Goal: Task Accomplishment & Management: Use online tool/utility

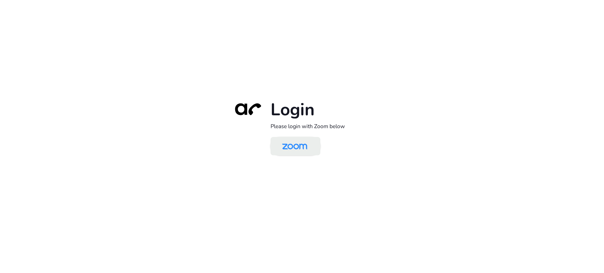
click at [295, 143] on img at bounding box center [295, 146] width 36 height 17
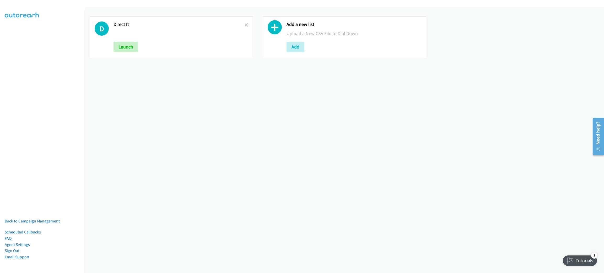
click at [245, 25] on icon at bounding box center [247, 26] width 4 height 4
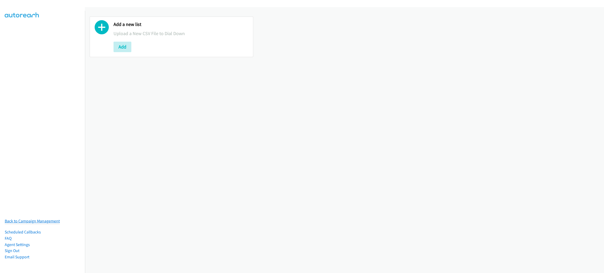
click at [46, 219] on link "Back to Campaign Management" at bounding box center [32, 221] width 55 height 5
click at [120, 46] on button "Add" at bounding box center [122, 47] width 18 height 10
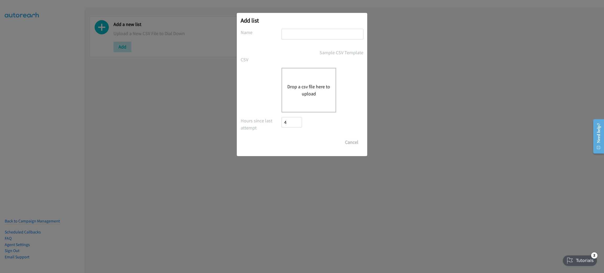
click at [301, 89] on button "Drop a csv file here to upload" at bounding box center [308, 90] width 43 height 14
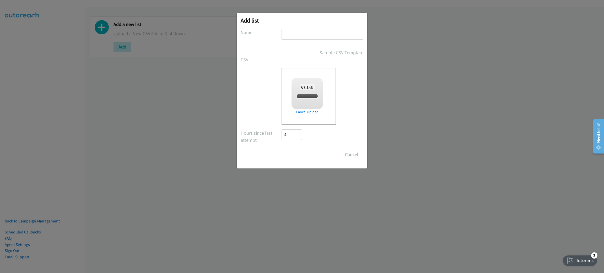
click at [305, 34] on input "text" at bounding box center [322, 34] width 82 height 11
checkbox input "true"
type input "RIPPLING"
click at [299, 155] on input "Save List" at bounding box center [295, 154] width 28 height 10
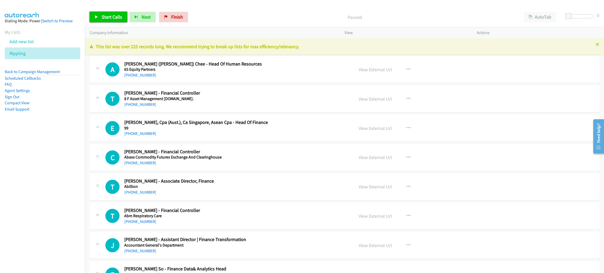
click at [106, 17] on span "Start Calls" at bounding box center [112, 17] width 20 height 6
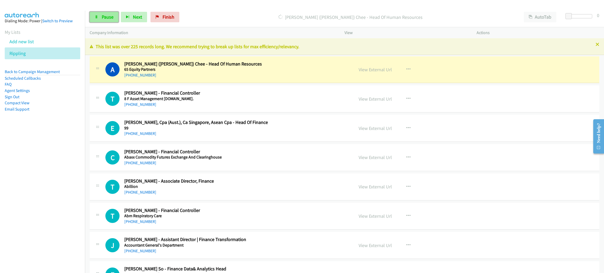
click at [97, 20] on link "Pause" at bounding box center [104, 17] width 29 height 10
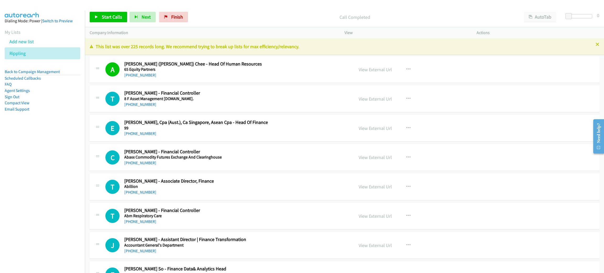
click at [54, 148] on nav "Dialing Mode: Power | Switch to Preview My Lists Add new list Rippling Back to …" at bounding box center [42, 147] width 85 height 273
click at [114, 17] on span "Start Calls" at bounding box center [112, 17] width 20 height 6
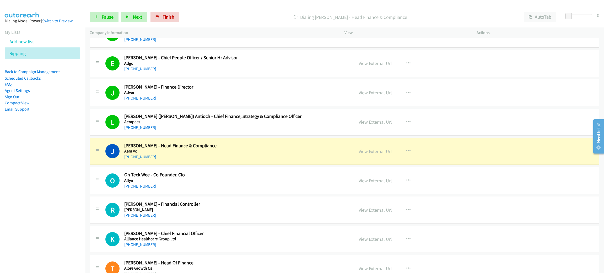
scroll to position [472, 0]
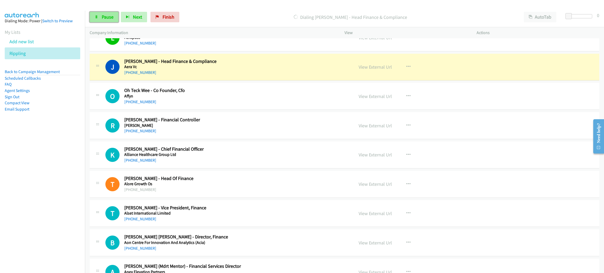
click at [107, 16] on span "Pause" at bounding box center [108, 17] width 12 height 6
click at [280, 60] on h2 "Jui Hathi - Head Finance & Compliance" at bounding box center [226, 61] width 204 height 6
click at [372, 67] on link "View External Url" at bounding box center [375, 67] width 33 height 6
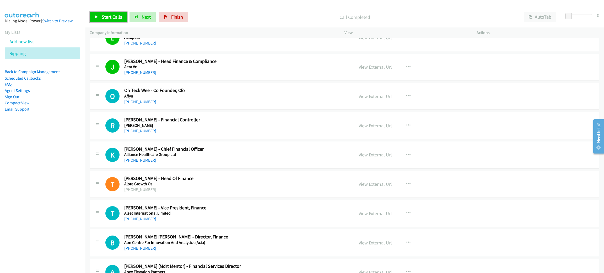
click at [113, 19] on span "Start Calls" at bounding box center [112, 17] width 20 height 6
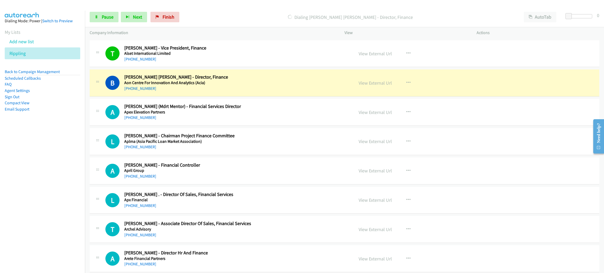
scroll to position [629, 0]
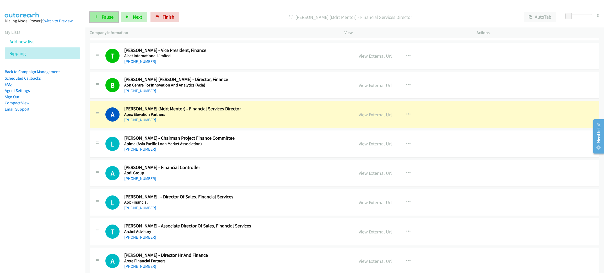
click at [115, 14] on link "Pause" at bounding box center [104, 17] width 29 height 10
click at [367, 116] on link "View External Url" at bounding box center [375, 115] width 33 height 6
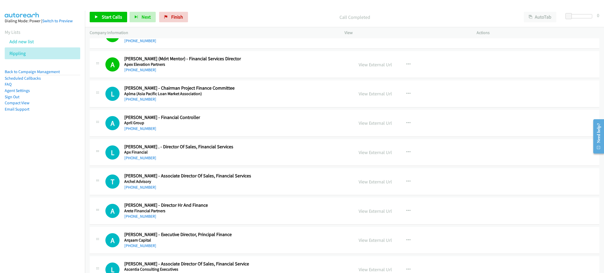
scroll to position [707, 0]
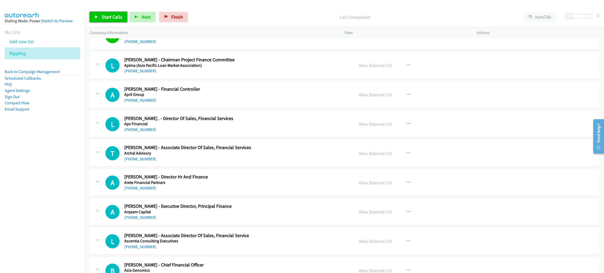
click at [114, 18] on span "Start Calls" at bounding box center [112, 17] width 20 height 6
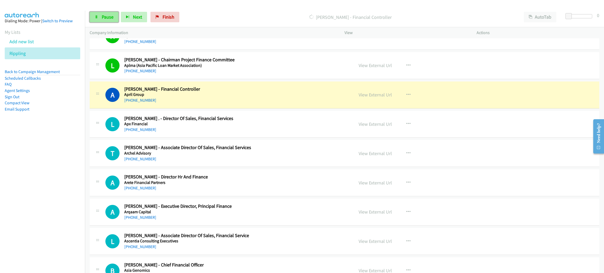
click at [112, 17] on span "Pause" at bounding box center [108, 17] width 12 height 6
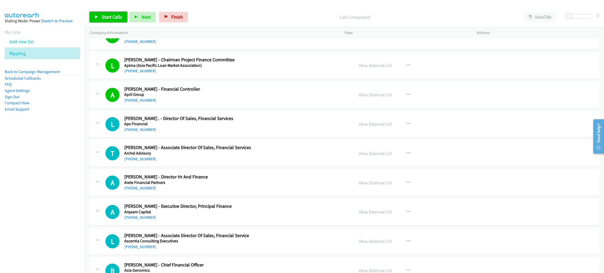
click at [113, 20] on link "Start Calls" at bounding box center [108, 17] width 37 height 10
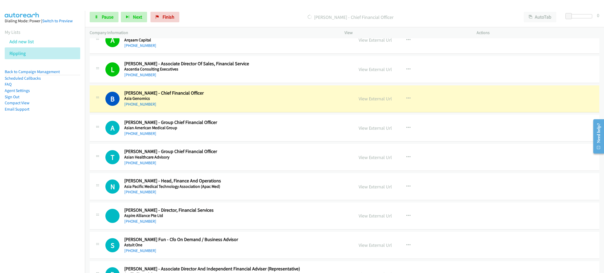
scroll to position [904, 0]
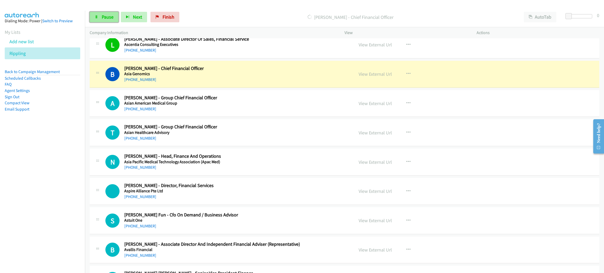
click at [99, 15] on link "Pause" at bounding box center [104, 17] width 29 height 10
click at [369, 74] on link "View External Url" at bounding box center [375, 74] width 33 height 6
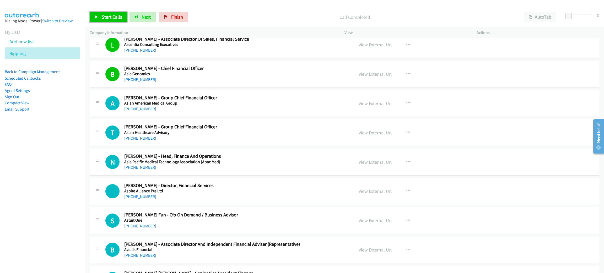
click at [115, 15] on span "Start Calls" at bounding box center [112, 17] width 20 height 6
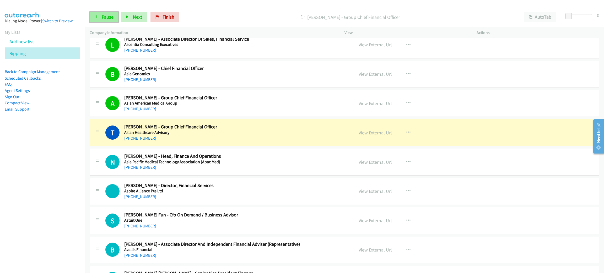
click at [111, 18] on span "Pause" at bounding box center [108, 17] width 12 height 6
click at [369, 134] on link "View External Url" at bounding box center [375, 133] width 33 height 6
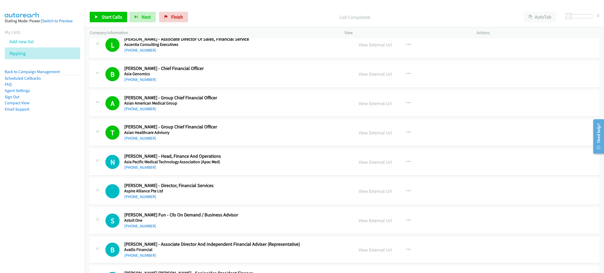
click at [113, 23] on div "Start Calls Pause Next Finish Call Completed AutoTab AutoTab 0" at bounding box center [344, 17] width 519 height 20
click at [112, 19] on span "Start Calls" at bounding box center [112, 17] width 20 height 6
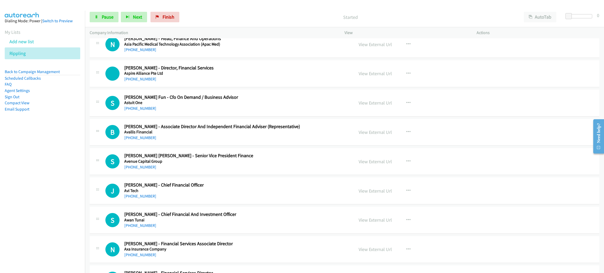
scroll to position [1022, 0]
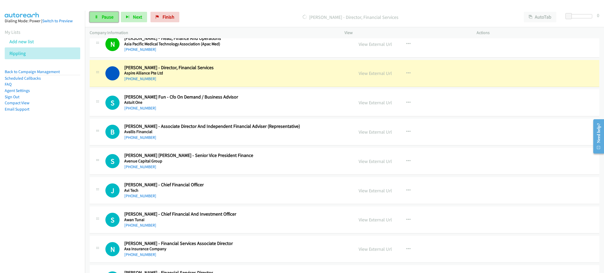
click at [105, 15] on span "Pause" at bounding box center [108, 17] width 12 height 6
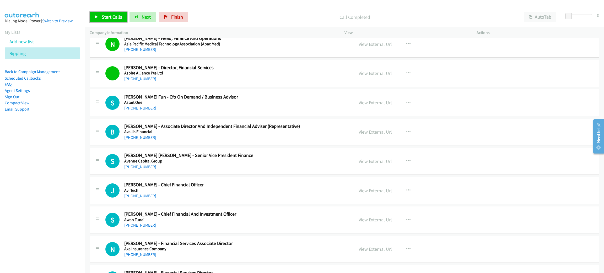
click at [115, 16] on span "Start Calls" at bounding box center [112, 17] width 20 height 6
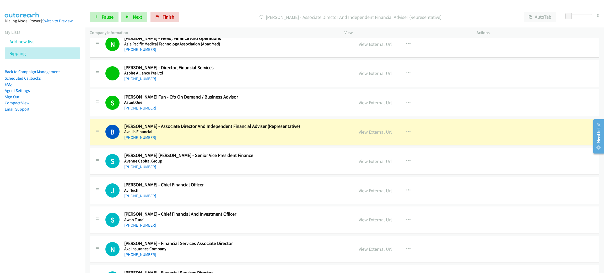
click at [228, 134] on h5 "Avallis Financial" at bounding box center [226, 131] width 204 height 5
click at [109, 20] on link "Pause" at bounding box center [104, 17] width 29 height 10
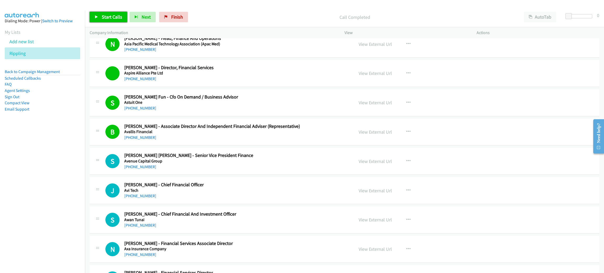
click at [116, 17] on span "Start Calls" at bounding box center [112, 17] width 20 height 6
click at [110, 14] on span "Pause" at bounding box center [108, 17] width 12 height 6
click at [107, 17] on span "Start Calls" at bounding box center [112, 17] width 20 height 6
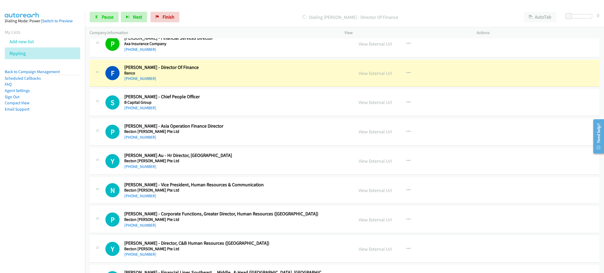
scroll to position [1297, 0]
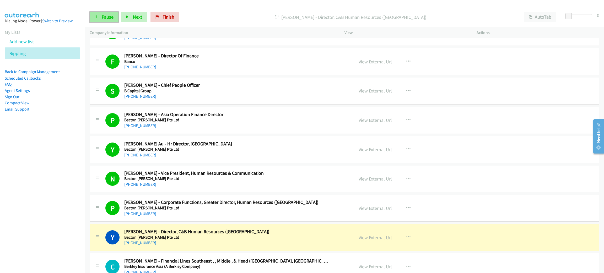
click at [110, 17] on span "Pause" at bounding box center [108, 17] width 12 height 6
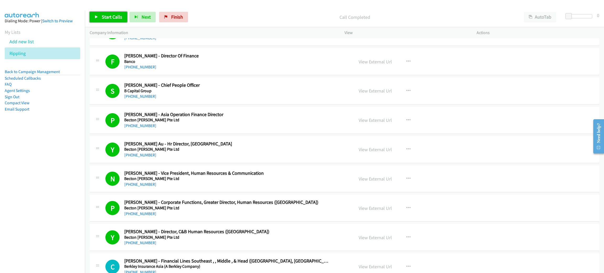
click at [102, 14] on span "Start Calls" at bounding box center [112, 17] width 20 height 6
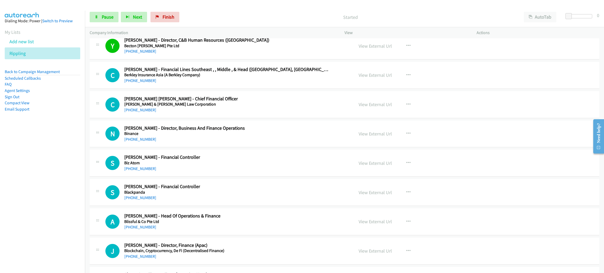
scroll to position [1494, 0]
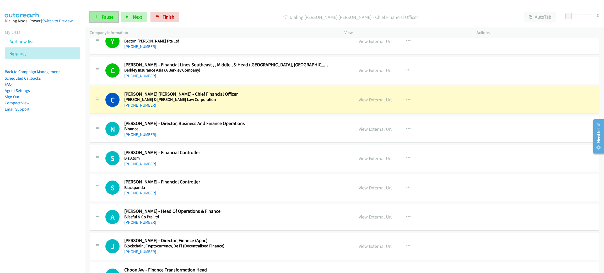
click at [106, 18] on span "Pause" at bounding box center [108, 17] width 12 height 6
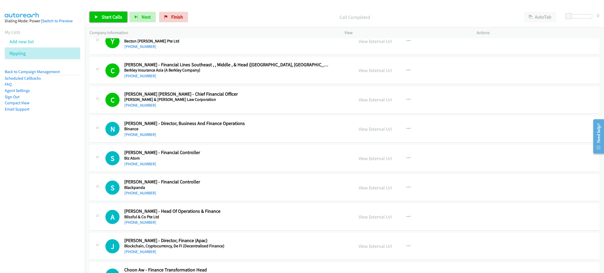
click at [111, 17] on span "Start Calls" at bounding box center [112, 17] width 20 height 6
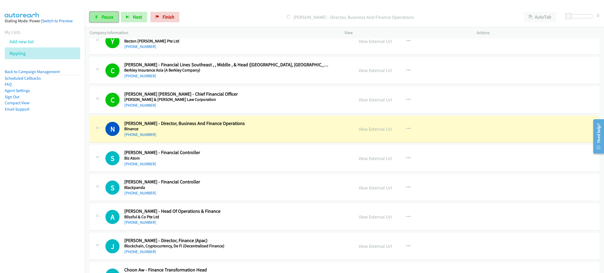
click at [113, 13] on link "Pause" at bounding box center [104, 17] width 29 height 10
click at [370, 132] on link "View External Url" at bounding box center [375, 129] width 33 height 6
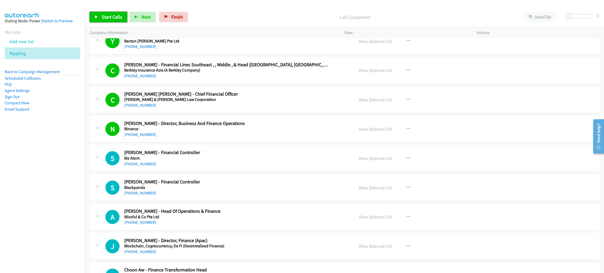
click at [112, 17] on span "Start Calls" at bounding box center [112, 17] width 20 height 6
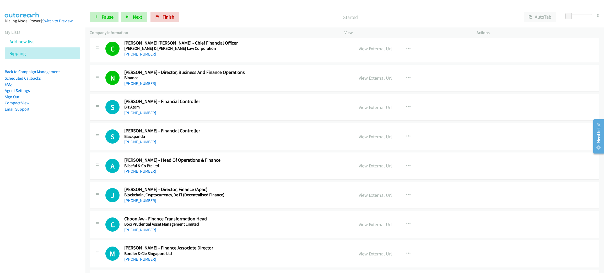
scroll to position [1572, 0]
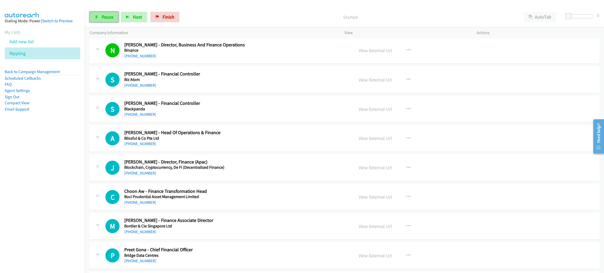
click at [104, 18] on span "Pause" at bounding box center [108, 17] width 12 height 6
click at [106, 18] on span "Start Calls" at bounding box center [112, 17] width 20 height 6
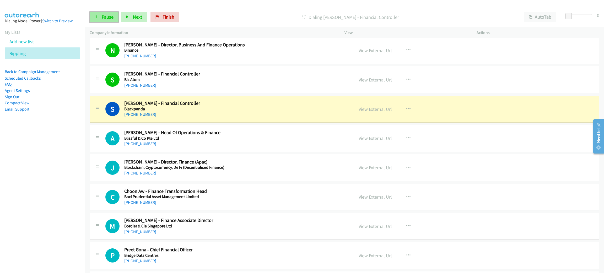
click at [101, 14] on link "Pause" at bounding box center [104, 17] width 29 height 10
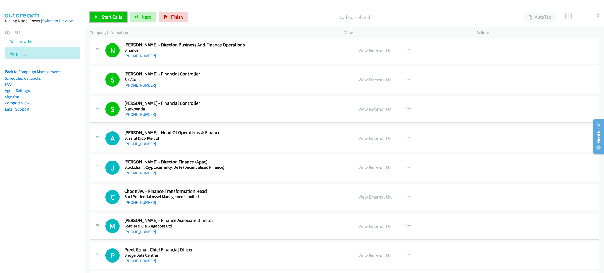
click at [114, 14] on span "Start Calls" at bounding box center [112, 17] width 20 height 6
click at [104, 14] on span "Pause" at bounding box center [108, 17] width 12 height 6
click at [114, 13] on link "Start Calls" at bounding box center [108, 17] width 37 height 10
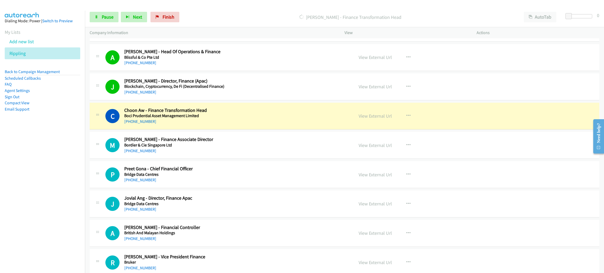
scroll to position [1690, 0]
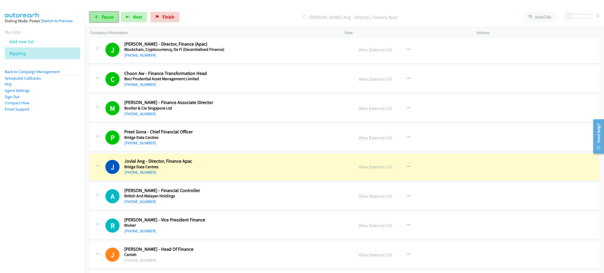
click at [104, 17] on span "Pause" at bounding box center [108, 17] width 12 height 6
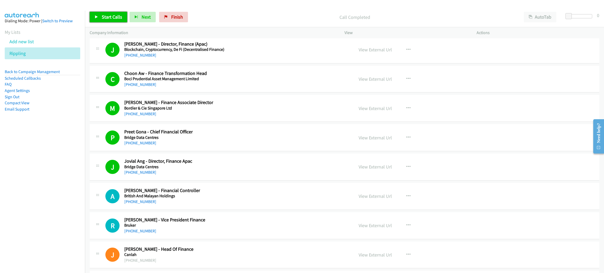
click at [118, 18] on span "Start Calls" at bounding box center [112, 17] width 20 height 6
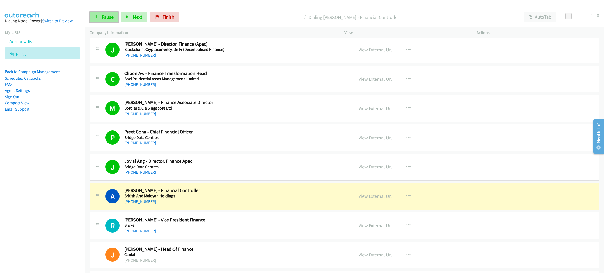
click at [107, 15] on span "Pause" at bounding box center [108, 17] width 12 height 6
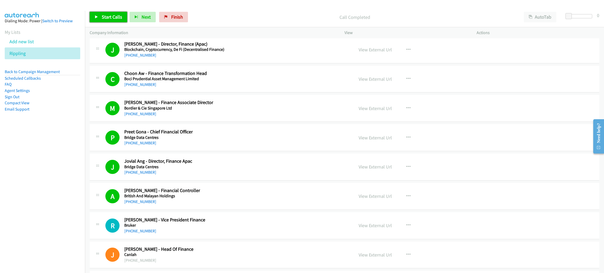
click at [109, 20] on link "Start Calls" at bounding box center [108, 17] width 37 height 10
drag, startPoint x: 108, startPoint y: 15, endPoint x: 114, endPoint y: 27, distance: 13.7
click at [108, 15] on span "Pause" at bounding box center [108, 17] width 12 height 6
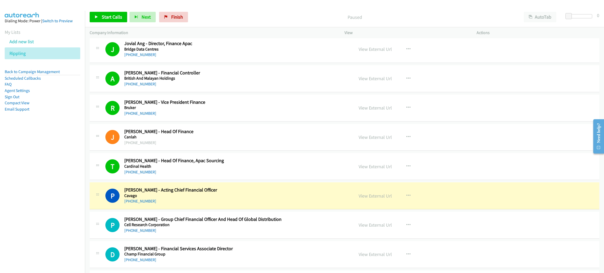
scroll to position [1848, 0]
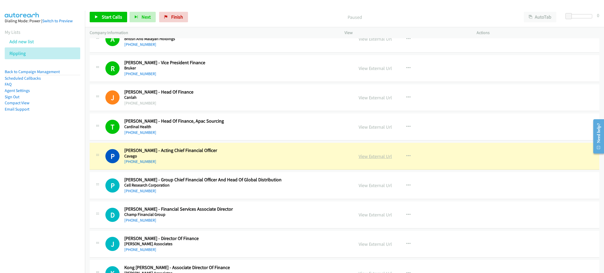
click at [368, 158] on link "View External Url" at bounding box center [375, 156] width 33 height 6
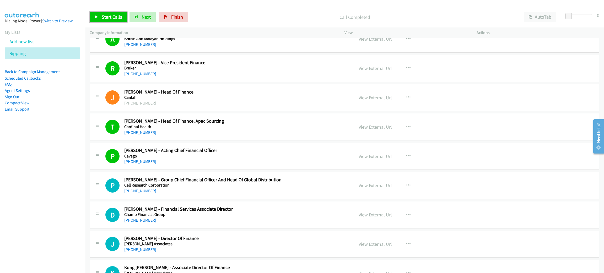
click at [104, 13] on link "Start Calls" at bounding box center [108, 17] width 37 height 10
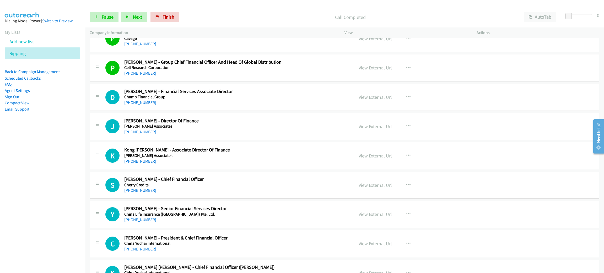
scroll to position [1965, 0]
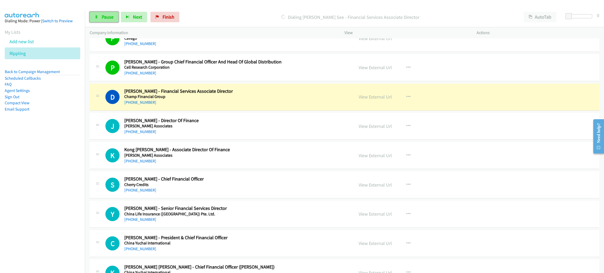
click at [105, 19] on span "Pause" at bounding box center [108, 17] width 12 height 6
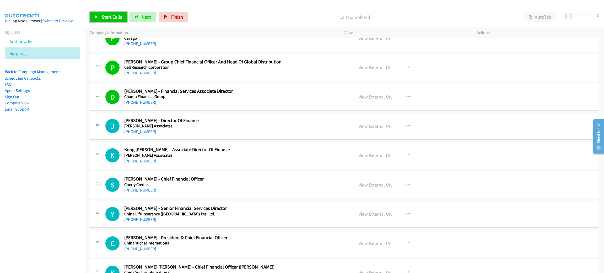
click at [98, 17] on icon at bounding box center [97, 17] width 4 height 4
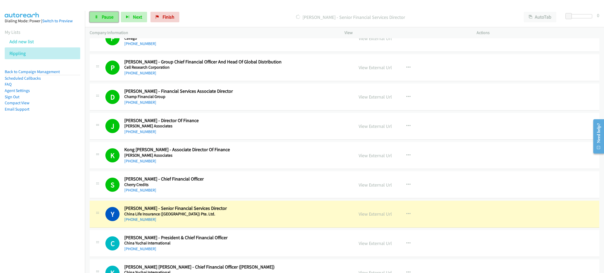
click at [100, 18] on link "Pause" at bounding box center [104, 17] width 29 height 10
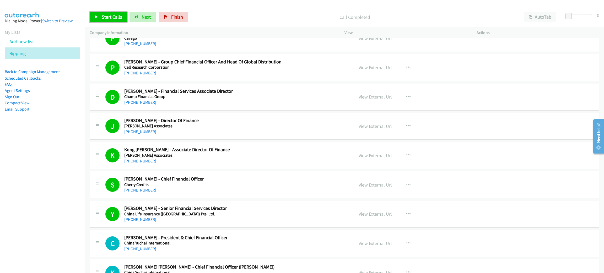
click at [114, 21] on link "Start Calls" at bounding box center [108, 17] width 37 height 10
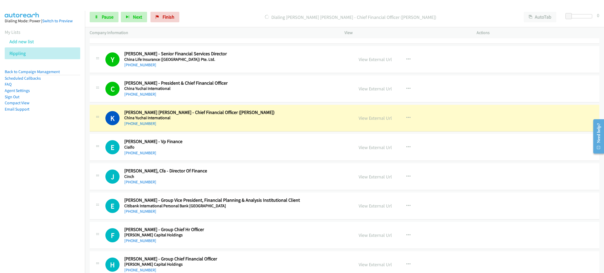
scroll to position [2123, 0]
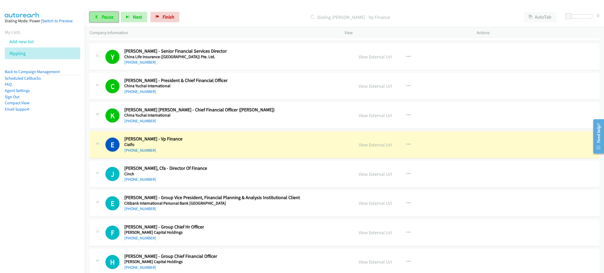
click at [100, 14] on link "Pause" at bounding box center [104, 17] width 29 height 10
click at [364, 148] on link "View External Url" at bounding box center [375, 145] width 33 height 6
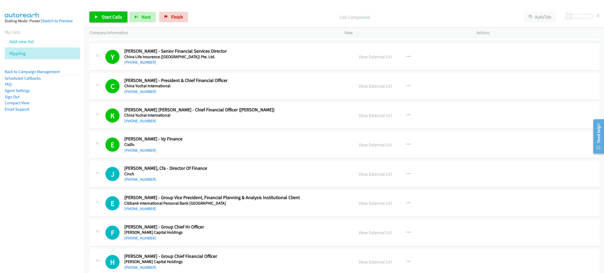
click at [108, 15] on span "Start Calls" at bounding box center [112, 17] width 20 height 6
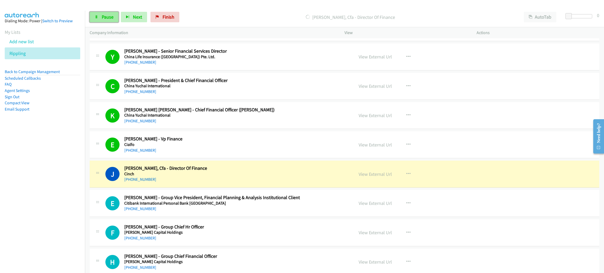
click at [96, 18] on icon at bounding box center [97, 17] width 4 height 4
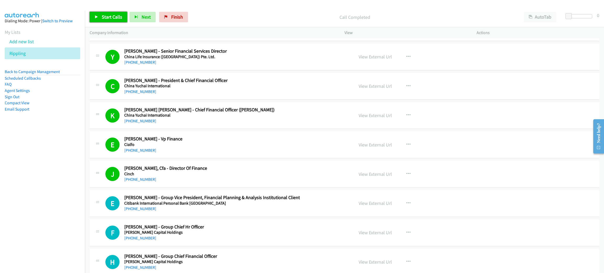
click at [113, 15] on span "Start Calls" at bounding box center [112, 17] width 20 height 6
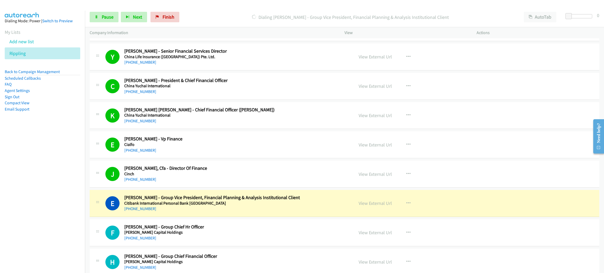
click at [229, 212] on div "+65 9129 7995" at bounding box center [226, 209] width 204 height 6
click at [111, 17] on span "Pause" at bounding box center [108, 17] width 12 height 6
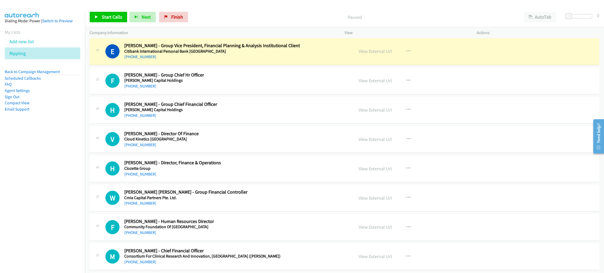
scroll to position [2280, 0]
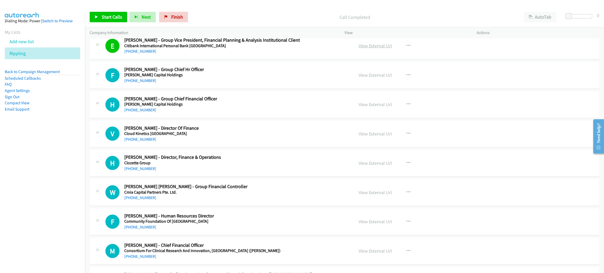
click at [369, 48] on link "View External Url" at bounding box center [375, 46] width 33 height 6
click at [120, 13] on link "Start Calls" at bounding box center [108, 17] width 37 height 10
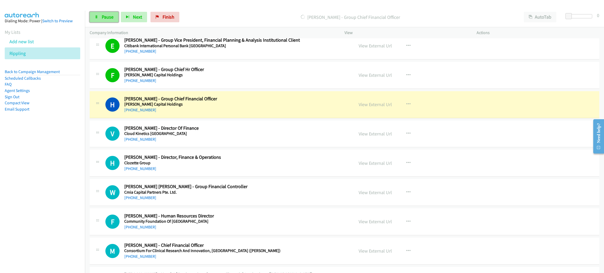
click at [104, 17] on span "Pause" at bounding box center [108, 17] width 12 height 6
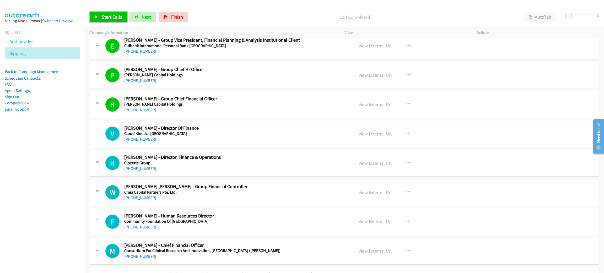
click at [112, 19] on span "Start Calls" at bounding box center [112, 17] width 20 height 6
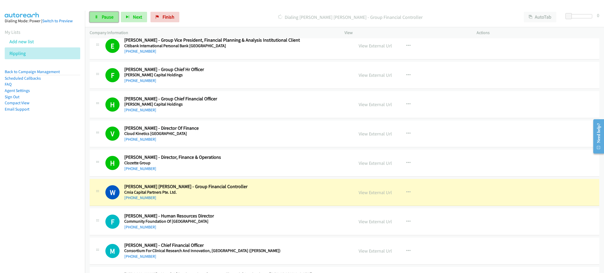
click at [114, 16] on link "Pause" at bounding box center [104, 17] width 29 height 10
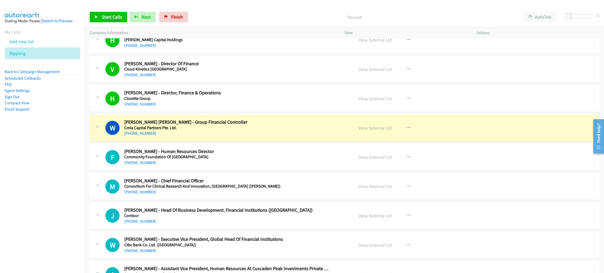
scroll to position [2359, 0]
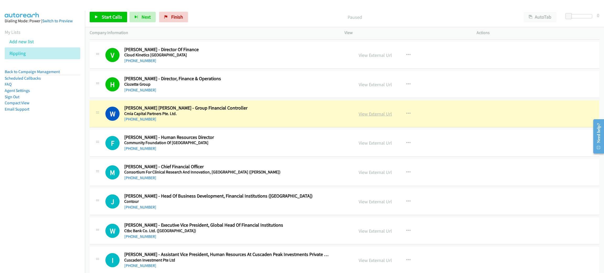
click at [378, 115] on link "View External Url" at bounding box center [375, 114] width 33 height 6
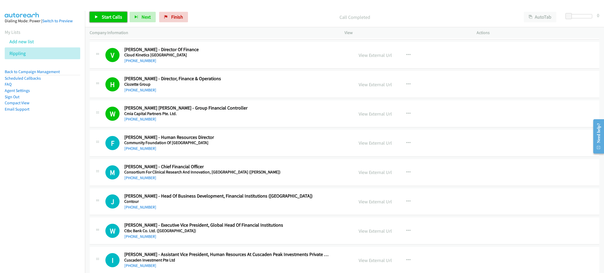
click at [110, 16] on span "Start Calls" at bounding box center [112, 17] width 20 height 6
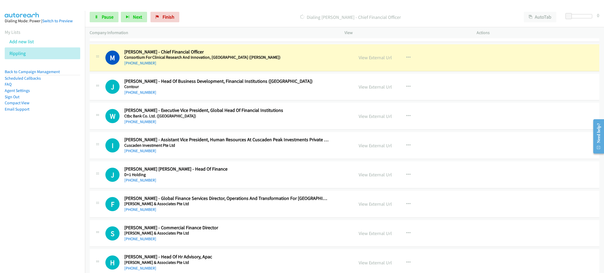
scroll to position [2477, 0]
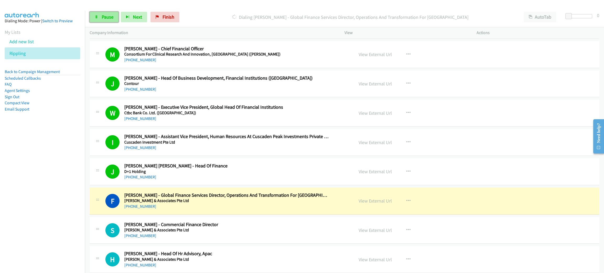
click at [106, 18] on span "Pause" at bounding box center [108, 17] width 12 height 6
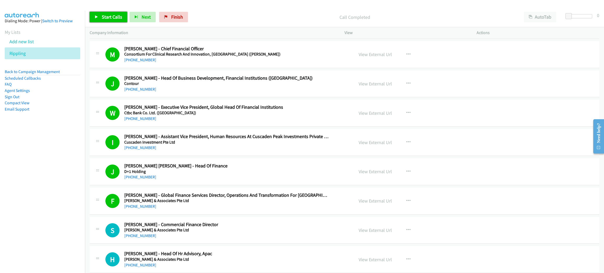
click at [99, 21] on link "Start Calls" at bounding box center [108, 17] width 37 height 10
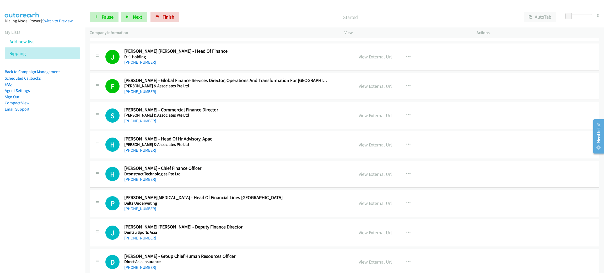
scroll to position [2595, 0]
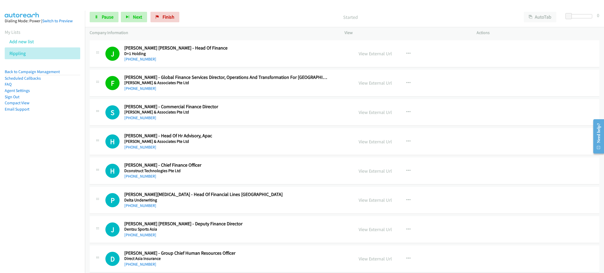
drag, startPoint x: 253, startPoint y: 120, endPoint x: 282, endPoint y: 121, distance: 28.6
click at [253, 120] on div "+65 9171 4745" at bounding box center [226, 118] width 204 height 6
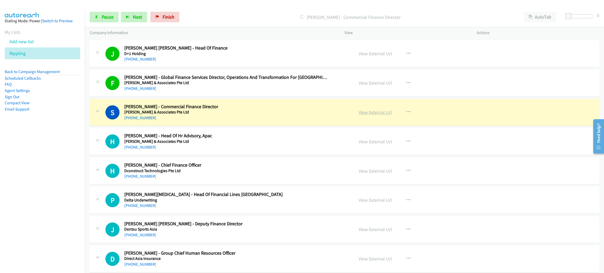
click at [383, 115] on link "View External Url" at bounding box center [375, 112] width 33 height 6
click at [107, 16] on span "Pause" at bounding box center [108, 17] width 12 height 6
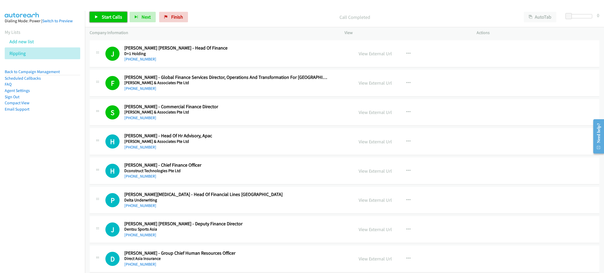
click at [112, 17] on span "Start Calls" at bounding box center [112, 17] width 20 height 6
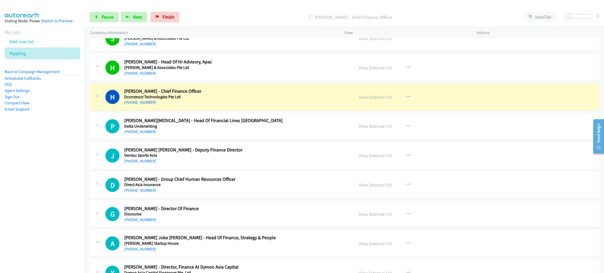
scroll to position [2673, 0]
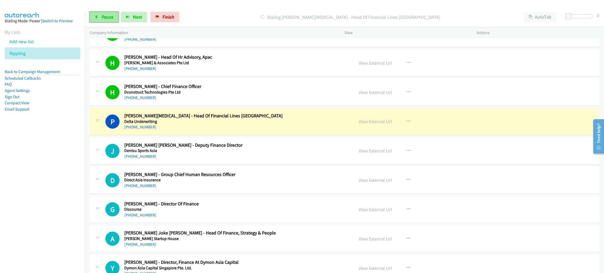
click at [102, 15] on span "Pause" at bounding box center [108, 17] width 12 height 6
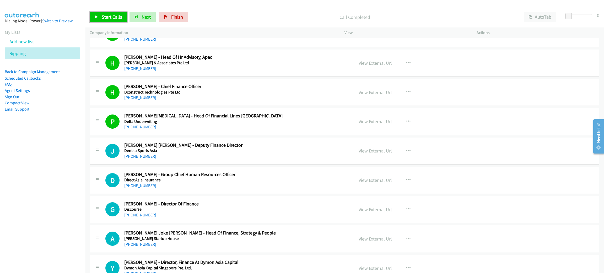
click at [111, 14] on span "Start Calls" at bounding box center [112, 17] width 20 height 6
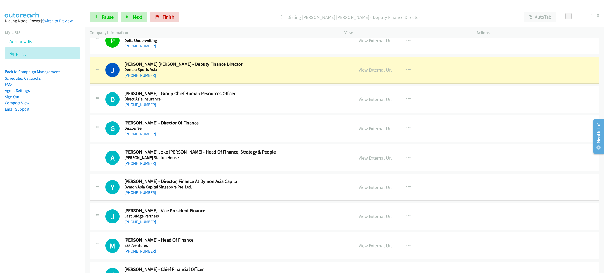
scroll to position [2752, 0]
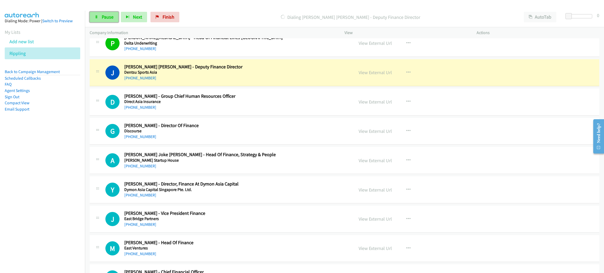
click at [110, 16] on span "Pause" at bounding box center [108, 17] width 12 height 6
click at [376, 75] on link "View External Url" at bounding box center [375, 72] width 33 height 6
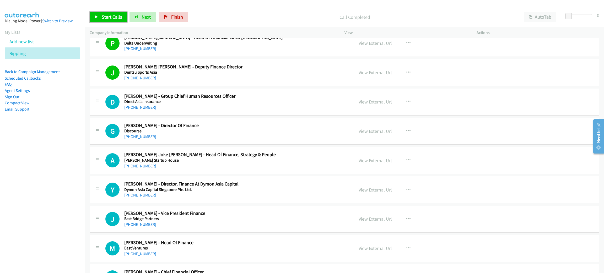
click at [109, 16] on span "Start Calls" at bounding box center [112, 17] width 20 height 6
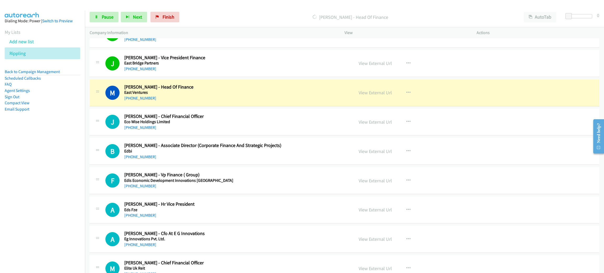
scroll to position [2948, 0]
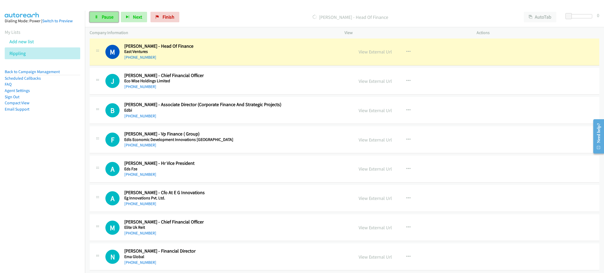
click at [108, 16] on span "Pause" at bounding box center [108, 17] width 12 height 6
click at [361, 55] on link "View External Url" at bounding box center [375, 52] width 33 height 6
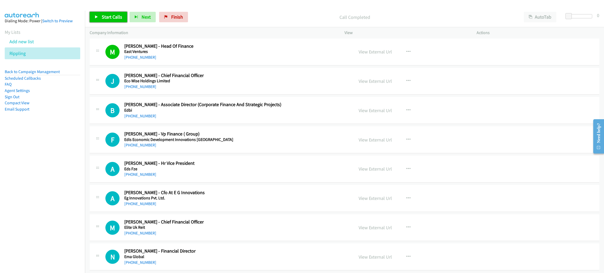
click at [102, 19] on span "Start Calls" at bounding box center [112, 17] width 20 height 6
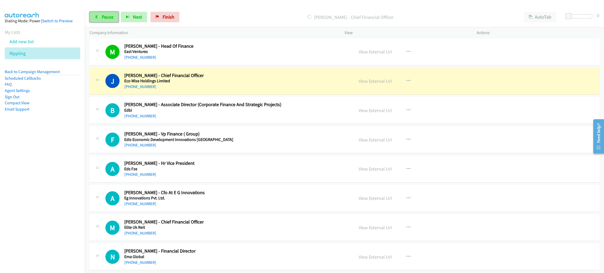
click at [99, 16] on link "Pause" at bounding box center [104, 17] width 29 height 10
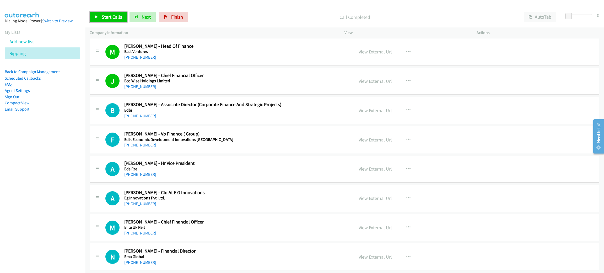
click at [113, 20] on link "Start Calls" at bounding box center [108, 17] width 37 height 10
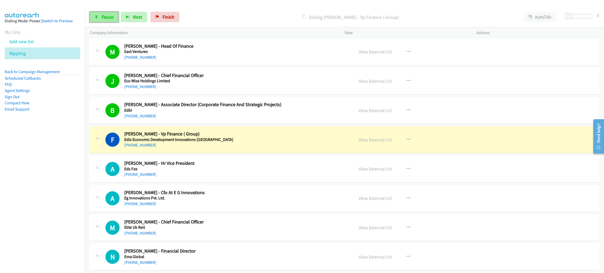
click at [108, 17] on span "Pause" at bounding box center [108, 17] width 12 height 6
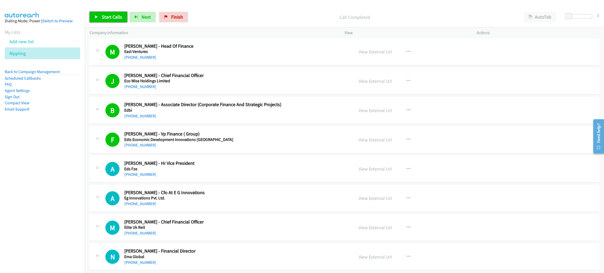
click at [112, 13] on link "Start Calls" at bounding box center [108, 17] width 37 height 10
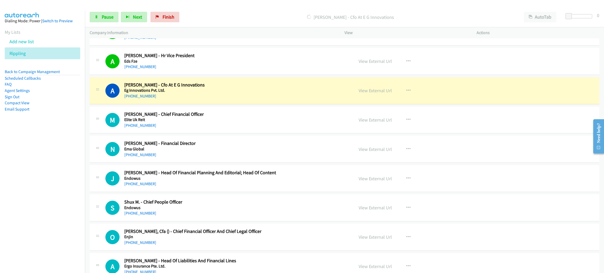
scroll to position [3066, 0]
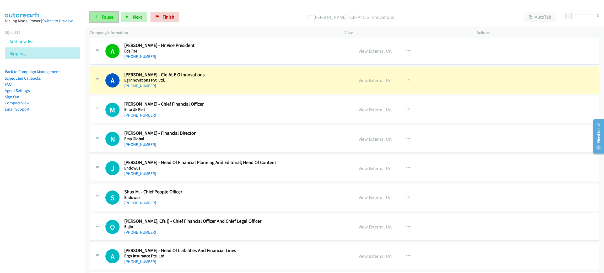
click at [108, 18] on span "Pause" at bounding box center [108, 17] width 12 height 6
click at [260, 89] on div "+65 9106 1271" at bounding box center [226, 86] width 204 height 6
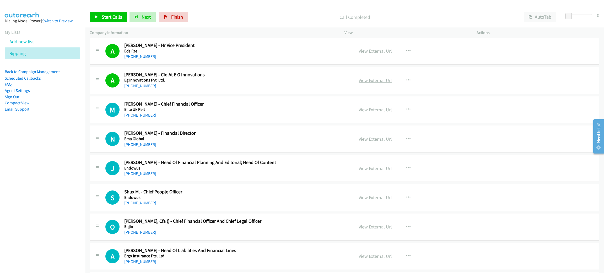
click at [381, 83] on link "View External Url" at bounding box center [375, 80] width 33 height 6
click at [118, 17] on span "Start Calls" at bounding box center [112, 17] width 20 height 6
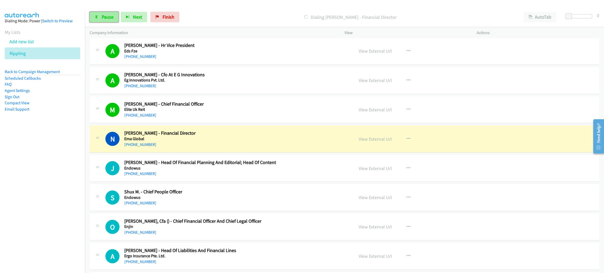
click at [102, 15] on span "Pause" at bounding box center [108, 17] width 12 height 6
click at [40, 144] on nav "Dialing Mode: Power | Switch to Preview My Lists Add new list Rippling Back to …" at bounding box center [42, 147] width 85 height 273
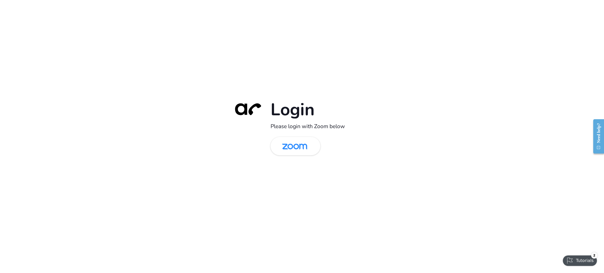
click at [145, 91] on div "Login Please login with Zoom below" at bounding box center [302, 136] width 604 height 273
click at [294, 145] on img at bounding box center [295, 146] width 36 height 17
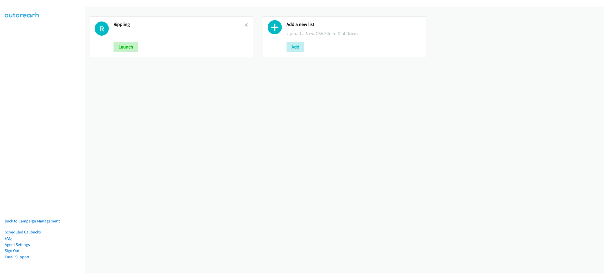
click at [245, 26] on icon at bounding box center [247, 26] width 4 height 4
click at [122, 47] on button "Add" at bounding box center [122, 47] width 18 height 10
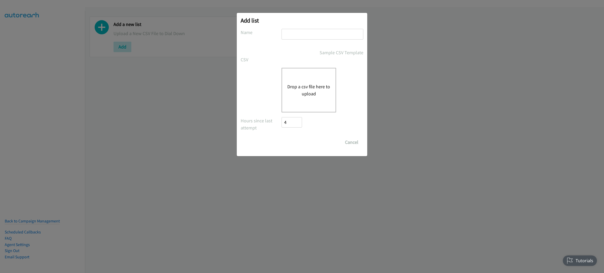
click at [310, 83] on button "Drop a csv file here to upload" at bounding box center [308, 90] width 43 height 14
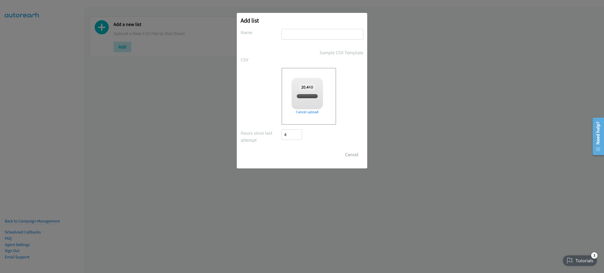
checkbox input "true"
click at [297, 33] on input "text" at bounding box center [322, 34] width 82 height 11
type input "DIRECT IT"
click at [281, 149] on input "Save List" at bounding box center [295, 154] width 28 height 10
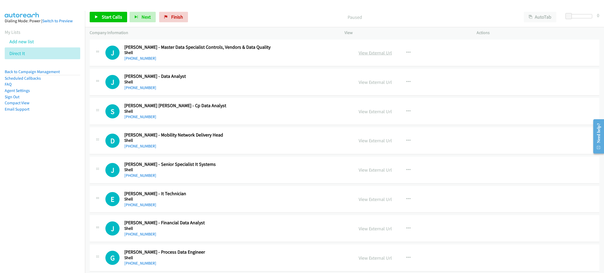
click at [374, 52] on link "View External Url" at bounding box center [375, 53] width 33 height 6
click at [104, 14] on span "Start Calls" at bounding box center [112, 17] width 20 height 6
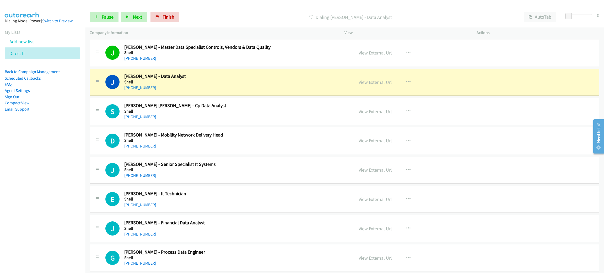
click at [199, 78] on h2 "[PERSON_NAME] - Data Analyst" at bounding box center [235, 76] width 222 height 6
click at [368, 82] on link "View External Url" at bounding box center [375, 82] width 33 height 6
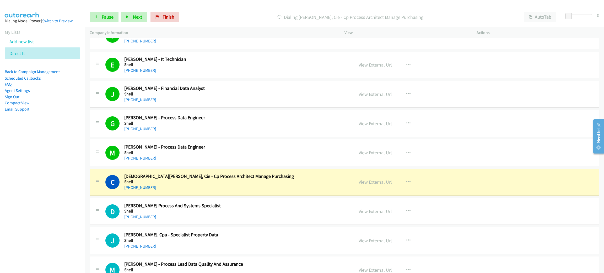
scroll to position [157, 0]
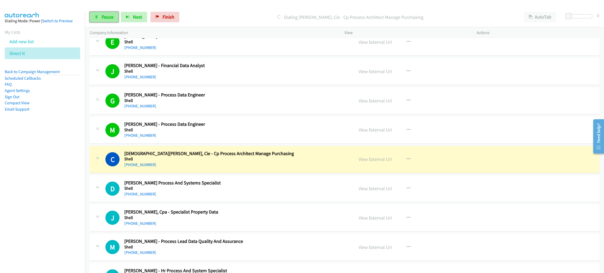
click at [102, 15] on span "Pause" at bounding box center [108, 17] width 12 height 6
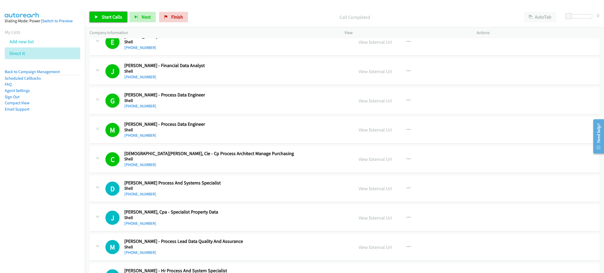
click at [117, 15] on span "Start Calls" at bounding box center [112, 17] width 20 height 6
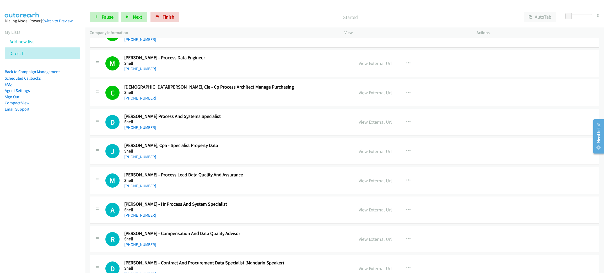
scroll to position [275, 0]
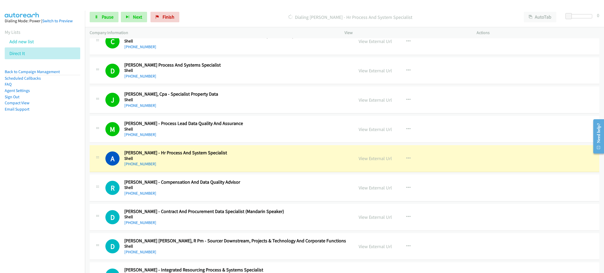
click at [231, 193] on div "[PHONE_NUMBER]" at bounding box center [235, 193] width 222 height 6
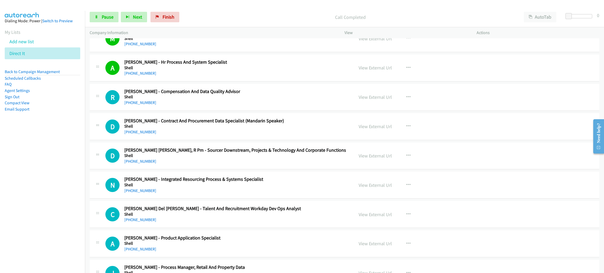
scroll to position [393, 0]
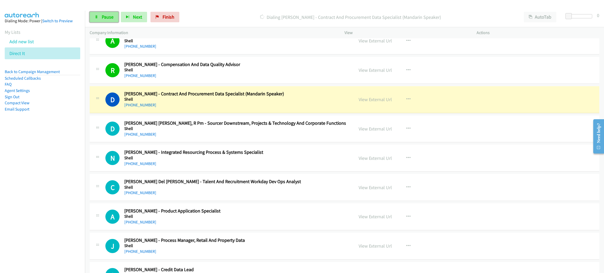
click at [108, 19] on span "Pause" at bounding box center [108, 17] width 12 height 6
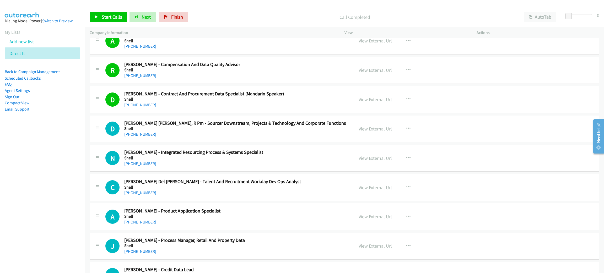
click at [207, 138] on div "[PHONE_NUMBER]" at bounding box center [235, 134] width 222 height 6
click at [406, 127] on icon "button" at bounding box center [408, 129] width 4 height 4
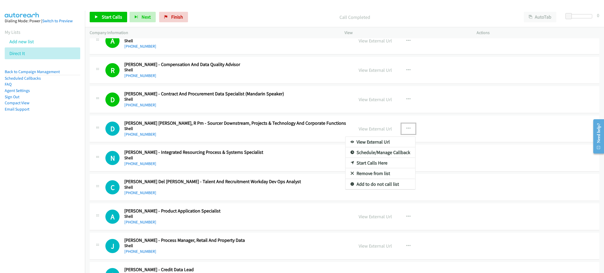
click at [386, 165] on link "Start Calls Here" at bounding box center [380, 163] width 70 height 10
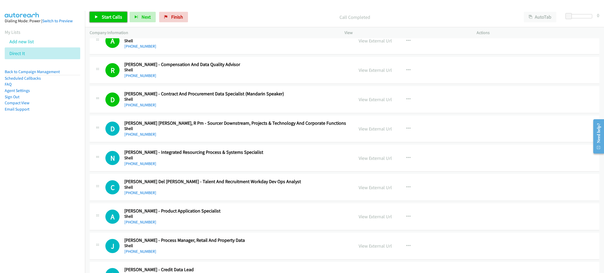
click at [118, 17] on span "Start Calls" at bounding box center [112, 17] width 20 height 6
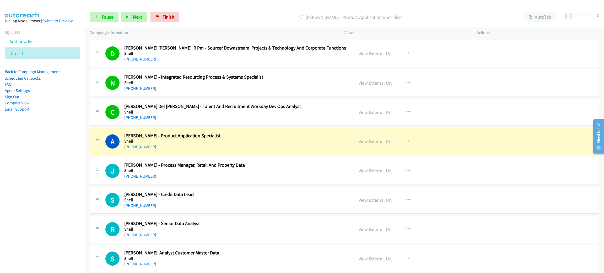
scroll to position [472, 0]
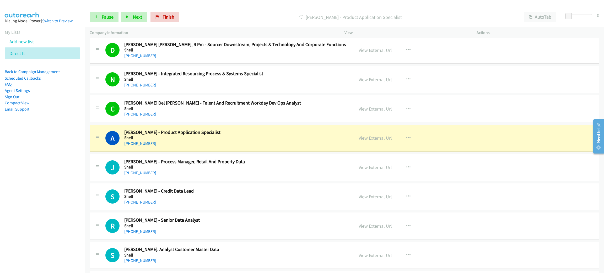
drag, startPoint x: 221, startPoint y: 140, endPoint x: 258, endPoint y: 138, distance: 37.0
click at [221, 140] on h5 "Shell" at bounding box center [235, 137] width 222 height 5
click at [372, 139] on link "View External Url" at bounding box center [375, 138] width 33 height 6
click at [107, 15] on span "Pause" at bounding box center [108, 17] width 12 height 6
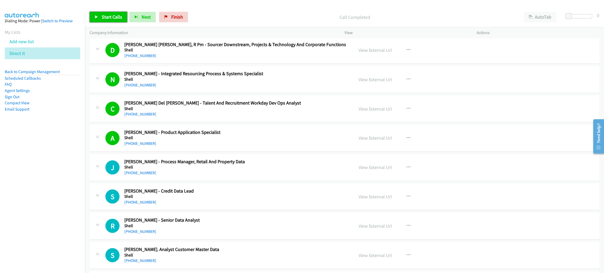
click at [113, 18] on span "Start Calls" at bounding box center [112, 17] width 20 height 6
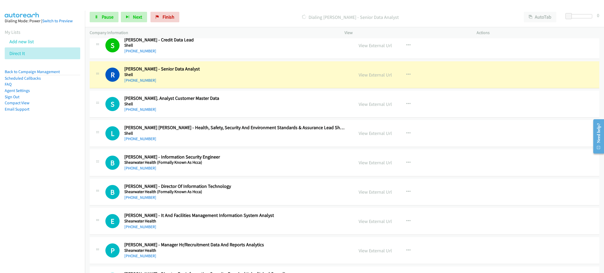
scroll to position [629, 0]
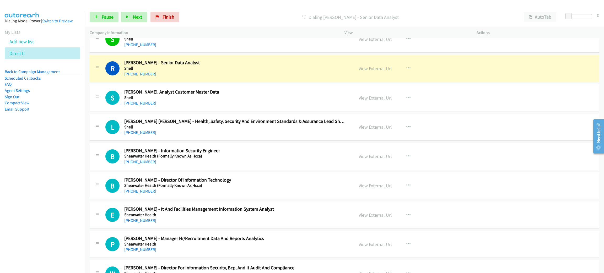
click at [226, 65] on h2 "[PERSON_NAME] - Senior Data Analyst" at bounding box center [235, 63] width 222 height 6
click at [361, 67] on link "View External Url" at bounding box center [375, 69] width 33 height 6
click at [102, 15] on span "Pause" at bounding box center [108, 17] width 12 height 6
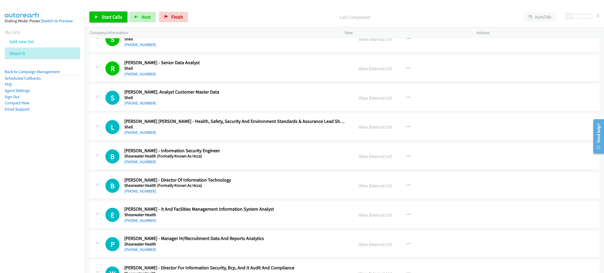
click at [107, 14] on span "Start Calls" at bounding box center [112, 17] width 20 height 6
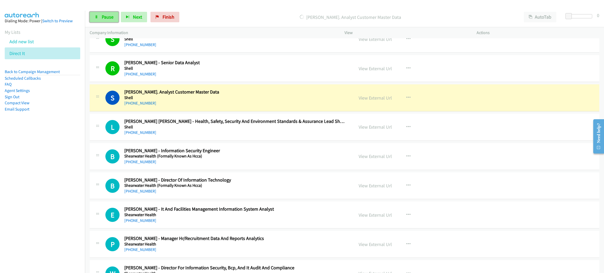
click at [109, 16] on span "Pause" at bounding box center [108, 17] width 12 height 6
click at [249, 105] on div "[PHONE_NUMBER]" at bounding box center [235, 103] width 222 height 6
click at [370, 100] on link "View External Url" at bounding box center [375, 98] width 33 height 6
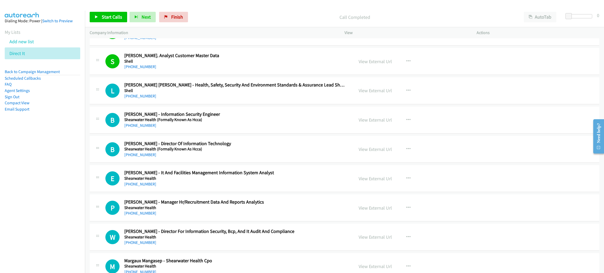
scroll to position [668, 0]
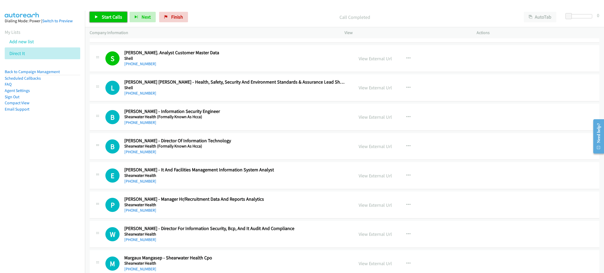
click at [117, 15] on span "Start Calls" at bounding box center [112, 17] width 20 height 6
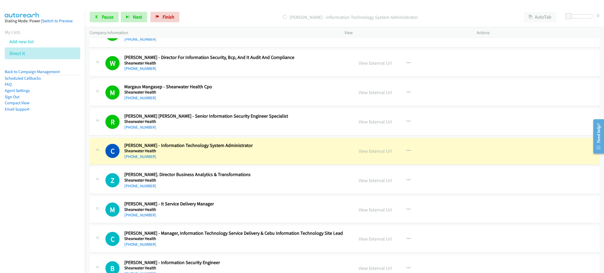
scroll to position [904, 0]
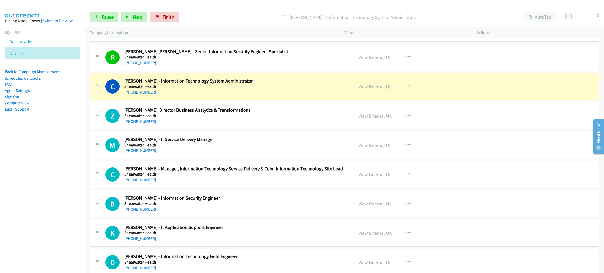
click at [379, 88] on link "View External Url" at bounding box center [375, 87] width 33 height 6
click at [100, 17] on link "Pause" at bounding box center [104, 17] width 29 height 10
